Goal: Check status: Check status

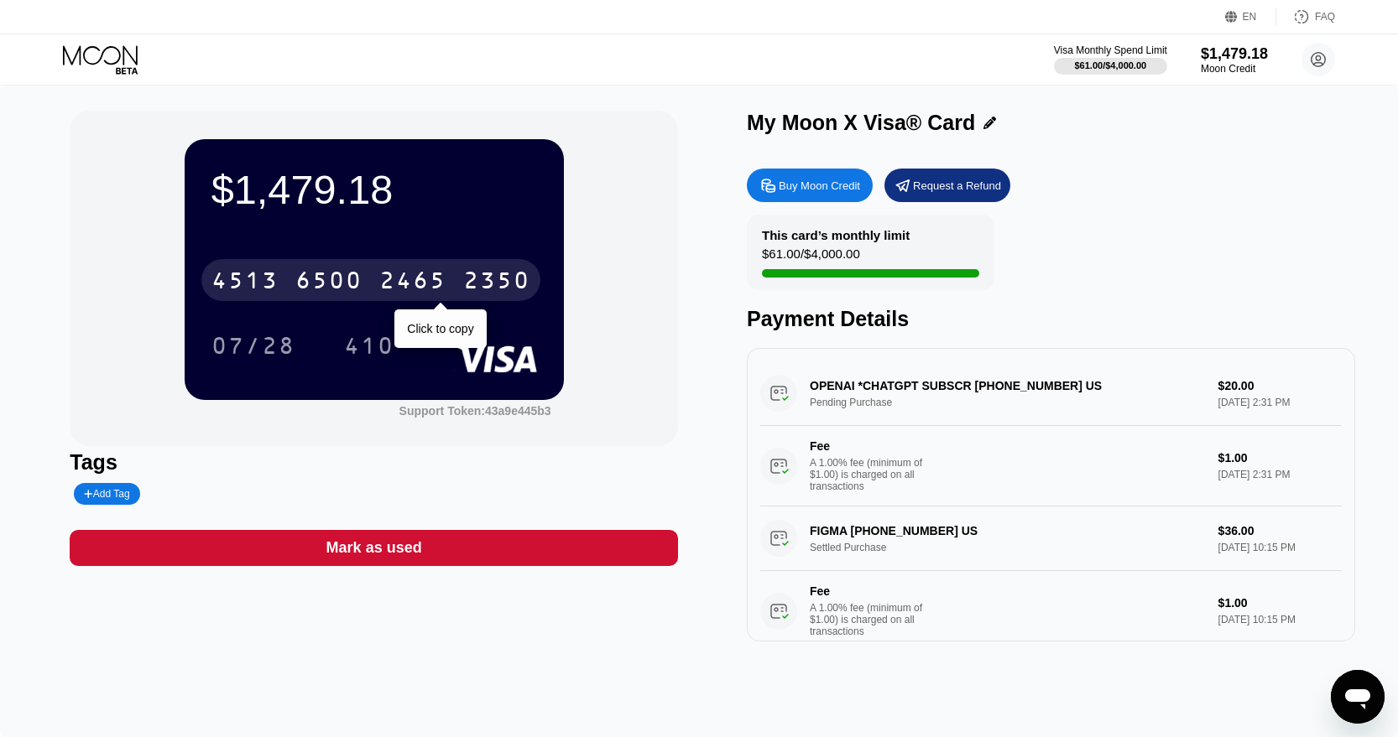
click at [441, 279] on div "2465" at bounding box center [412, 282] width 67 height 27
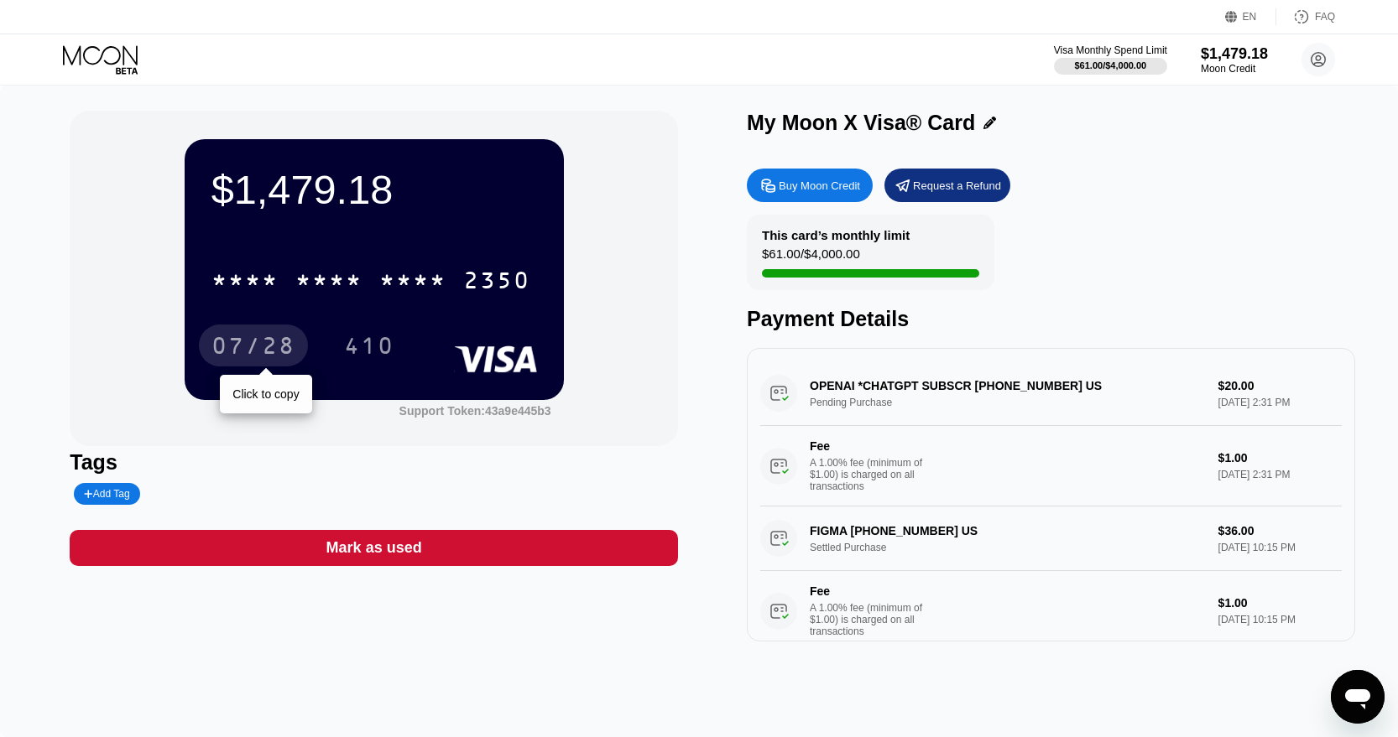
click at [265, 357] on div "07/28" at bounding box center [253, 348] width 84 height 27
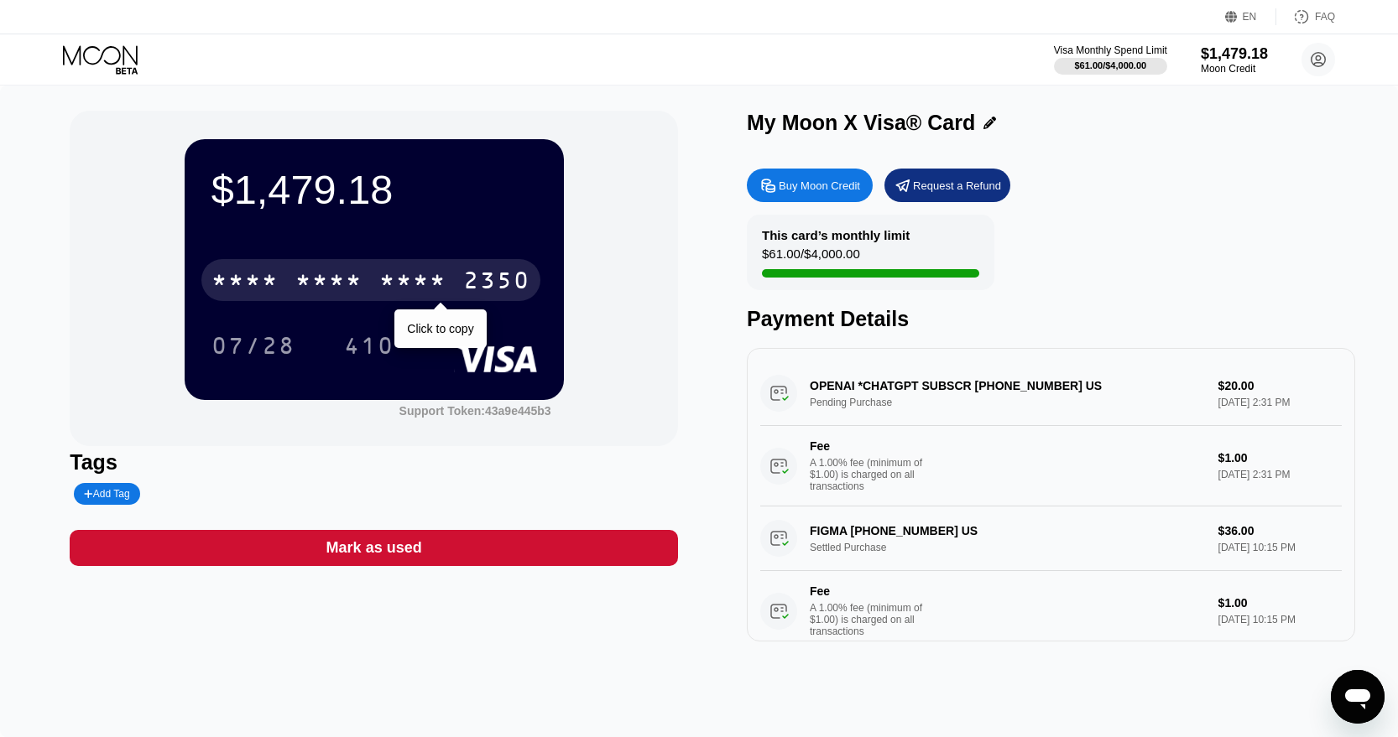
click at [393, 273] on div "* * * *" at bounding box center [412, 282] width 67 height 27
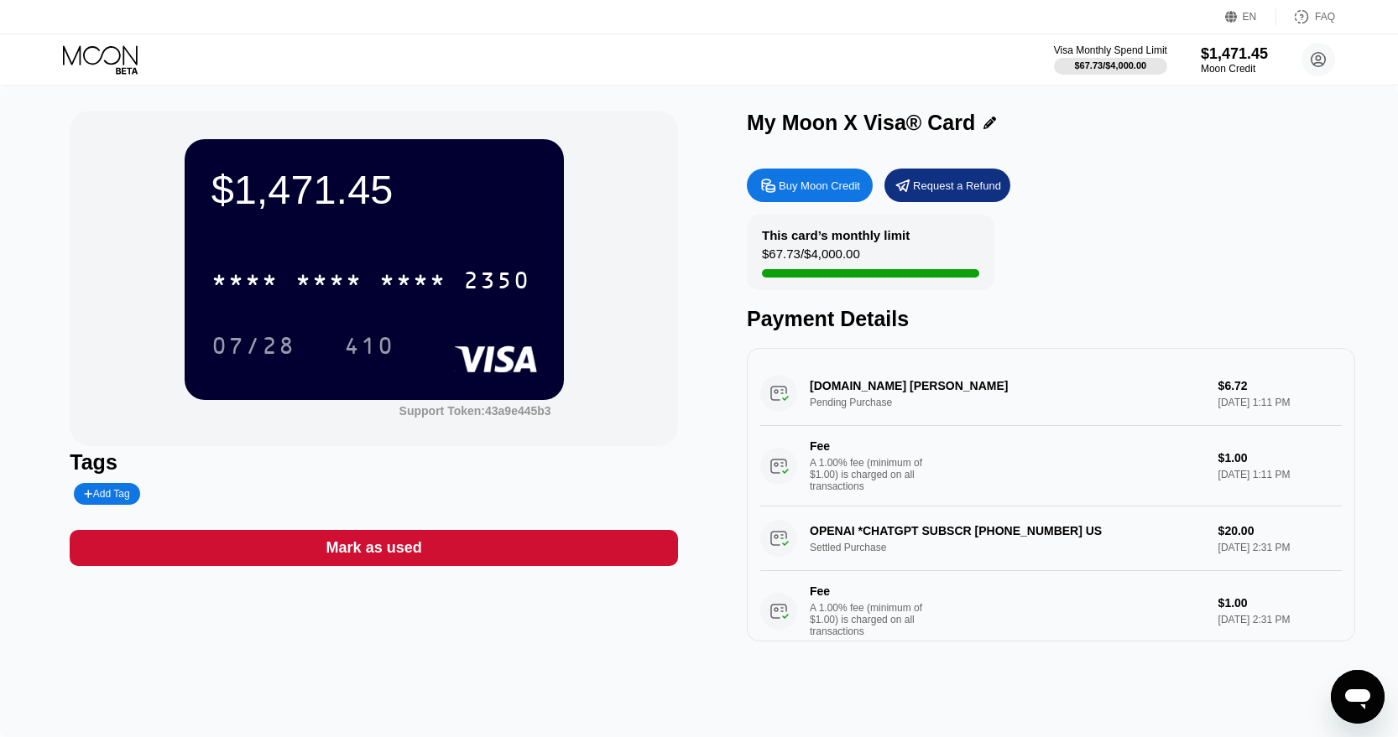
drag, startPoint x: 812, startPoint y: 382, endPoint x: 894, endPoint y: 384, distance: 82.2
click at [894, 384] on div "game2keys.org Nicosia CY Pending Purchase $6.72 Sep 21, 2025 1:11 PM Fee A 1.00…" at bounding box center [1050, 434] width 581 height 145
drag, startPoint x: 812, startPoint y: 386, endPoint x: 867, endPoint y: 386, distance: 54.5
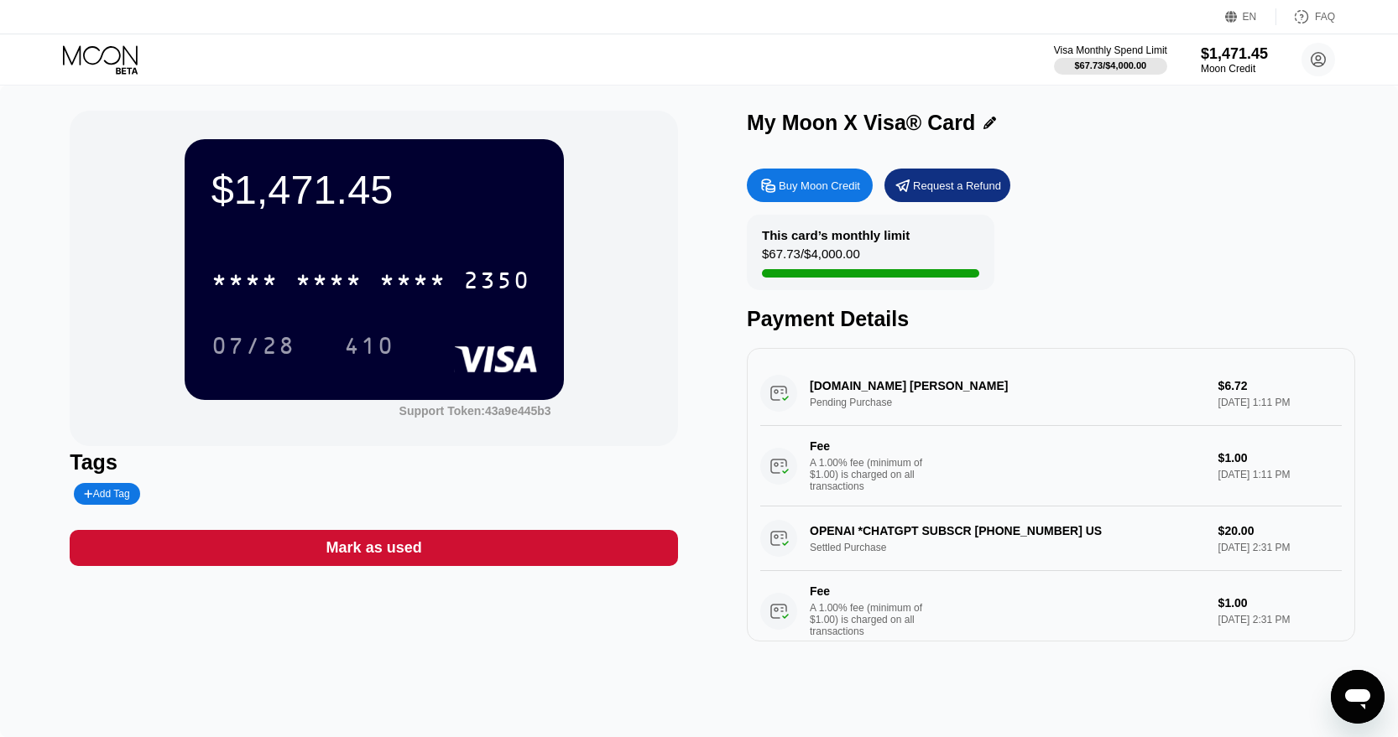
click at [867, 387] on div "game2keys.org Nicosia CY Pending Purchase $6.72 Sep 21, 2025 1:11 PM Fee A 1.00…" at bounding box center [1050, 434] width 581 height 145
click at [867, 386] on div "[DOMAIN_NAME] [PERSON_NAME] Pending Purchase $6.72 [DATE] 1:11 PM Fee A 1.00% f…" at bounding box center [1050, 434] width 581 height 145
click at [1137, 419] on div "[DOMAIN_NAME] [PERSON_NAME] Pending Purchase $6.72 [DATE] 1:11 PM Fee A 1.00% f…" at bounding box center [1050, 434] width 581 height 145
drag, startPoint x: 1139, startPoint y: 419, endPoint x: 971, endPoint y: 455, distance: 172.3
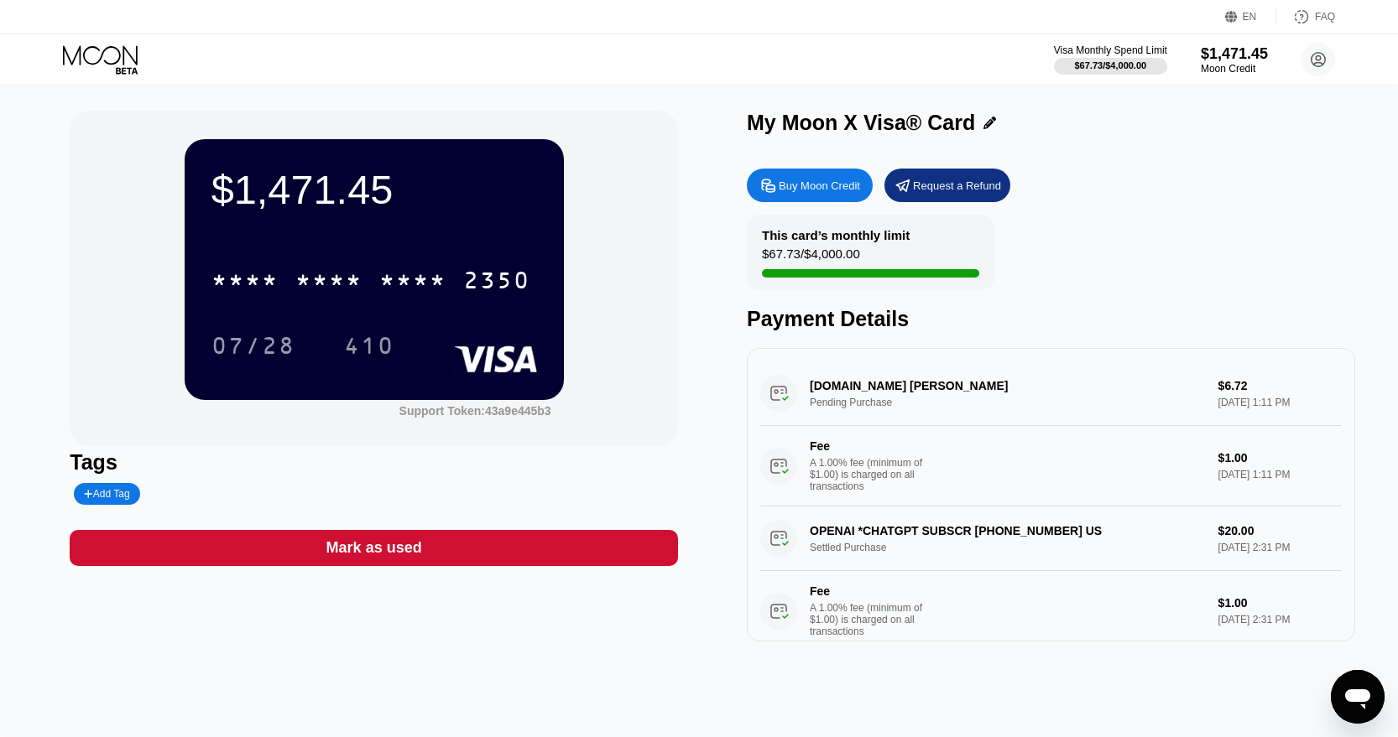
click at [971, 455] on div "[DOMAIN_NAME] [PERSON_NAME] Pending Purchase $6.72 [DATE] 1:11 PM Fee A 1.00% f…" at bounding box center [1050, 434] width 581 height 145
click at [877, 394] on div "[DOMAIN_NAME] [PERSON_NAME] Pending Purchase $6.72 [DATE] 1:11 PM Fee A 1.00% f…" at bounding box center [1050, 434] width 581 height 145
drag, startPoint x: 877, startPoint y: 479, endPoint x: 904, endPoint y: 451, distance: 39.1
click at [904, 451] on div "Fee A 1.00% fee (minimum of $1.00) is charged on all transactions" at bounding box center [872, 466] width 126 height 53
click at [837, 459] on div "A 1.00% fee (minimum of $1.00) is charged on all transactions" at bounding box center [872, 474] width 126 height 35
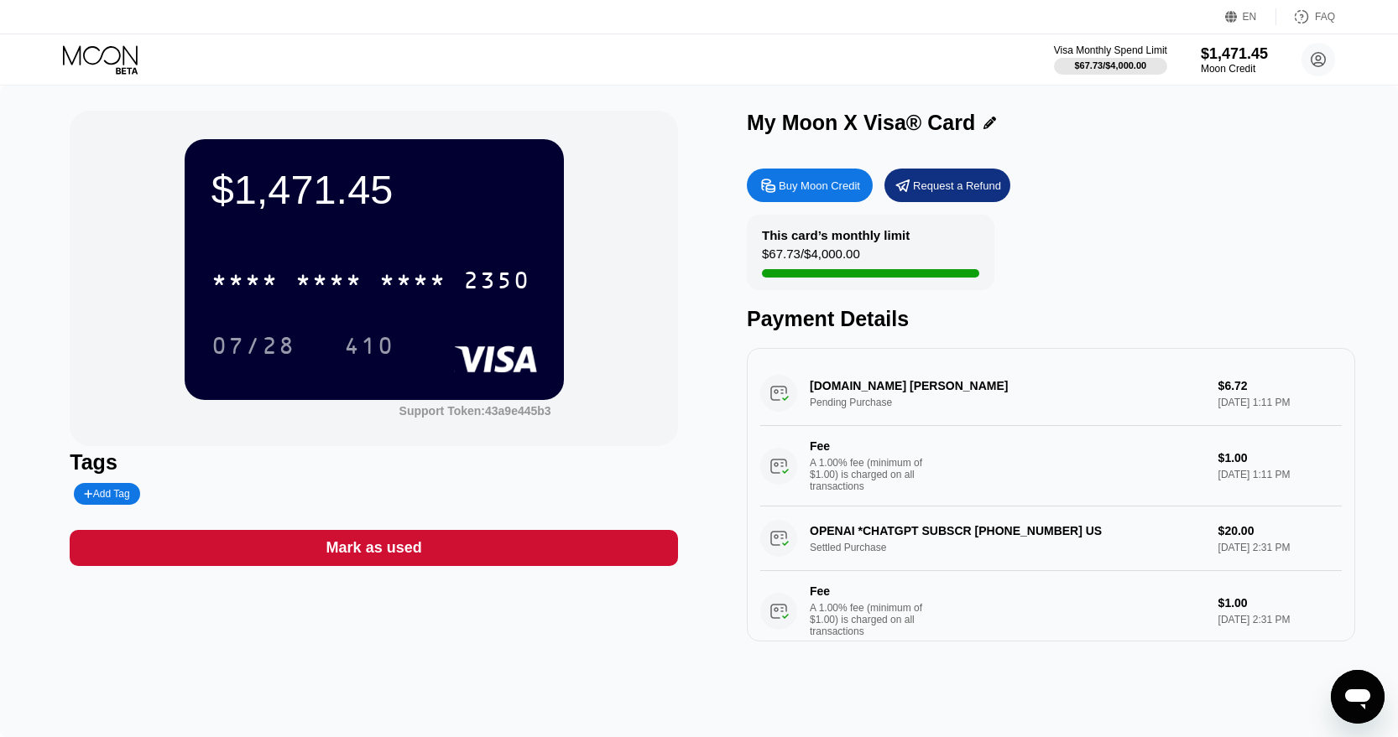
click at [893, 497] on div "Fee A 1.00% fee (minimum of $1.00) is charged on all transactions $1.00 Sep 21,…" at bounding box center [1050, 466] width 581 height 81
click at [897, 477] on div "A 1.00% fee (minimum of $1.00) is charged on all transactions" at bounding box center [872, 474] width 126 height 35
click at [880, 533] on div "OPENAI *CHATGPT SUBSCR +14158799686 US Settled Purchase $20.00 Sep 19, 2025 2:3…" at bounding box center [1050, 579] width 581 height 145
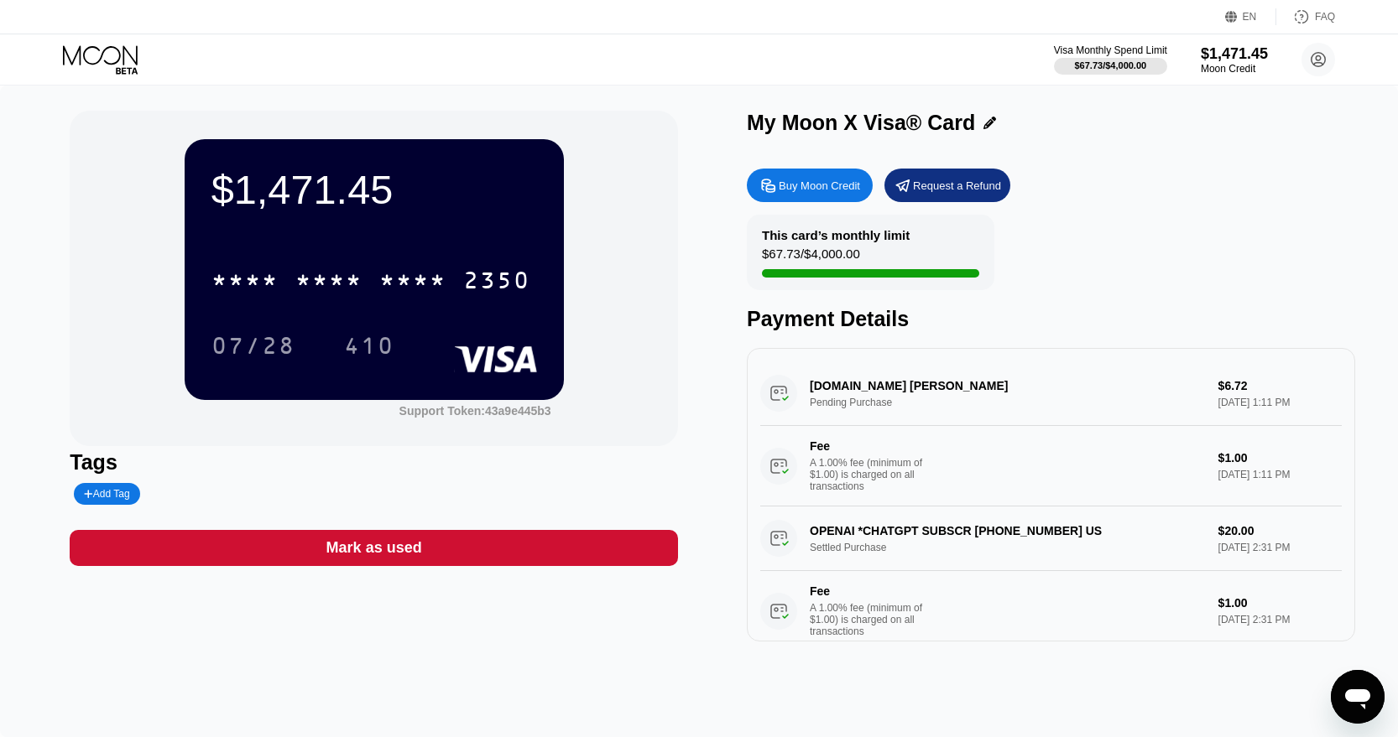
click at [880, 533] on div "OPENAI *CHATGPT SUBSCR +14158799686 US Settled Purchase $20.00 Sep 19, 2025 2:3…" at bounding box center [1050, 579] width 581 height 145
drag, startPoint x: 880, startPoint y: 384, endPoint x: 735, endPoint y: 370, distance: 145.8
click at [735, 370] on div "$1,471.45 * * * * * * * * * * * * 2350 07/28 410 Support Token: 43a9e445b3 Tags…" at bounding box center [698, 376] width 1257 height 531
